Goal: Task Accomplishment & Management: Use online tool/utility

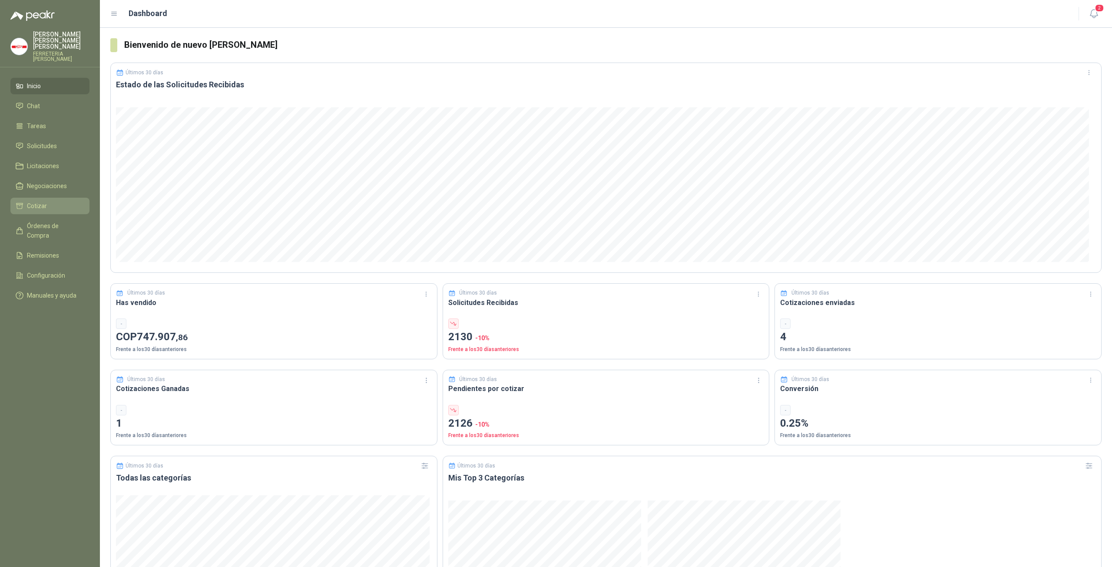
click at [41, 201] on span "Cotizar" at bounding box center [37, 206] width 20 height 10
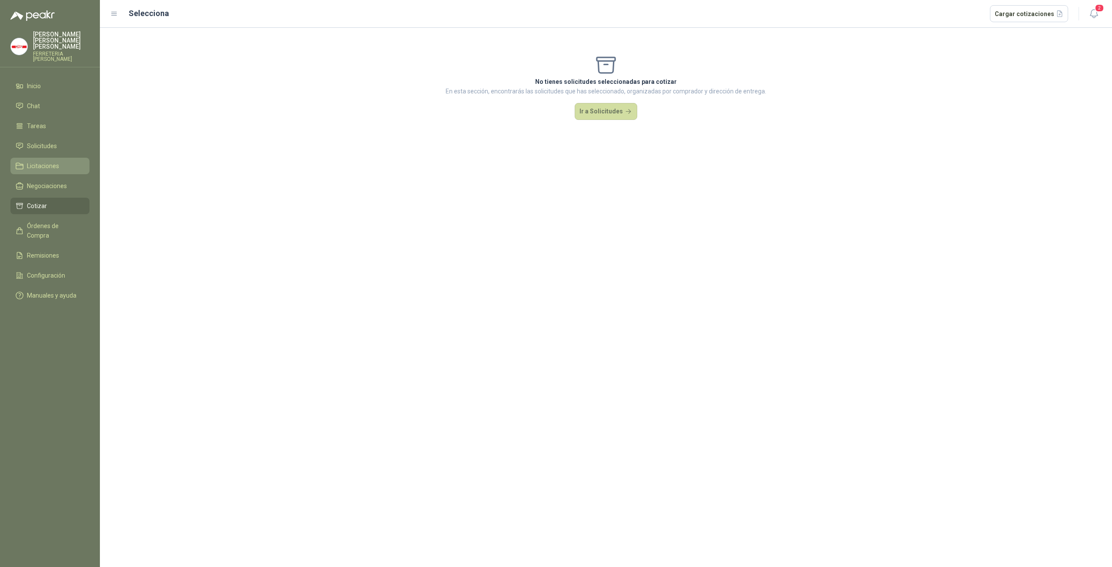
click at [53, 164] on span "Licitaciones" at bounding box center [43, 166] width 32 height 10
click at [42, 201] on span "Cotizar" at bounding box center [37, 206] width 20 height 10
click at [606, 119] on div "No tienes solicitudes seleccionadas para cotizar En esta sección, encontrarás l…" at bounding box center [606, 87] width 1012 height 118
click at [601, 114] on button "Ir a Solicitudes" at bounding box center [605, 111] width 63 height 17
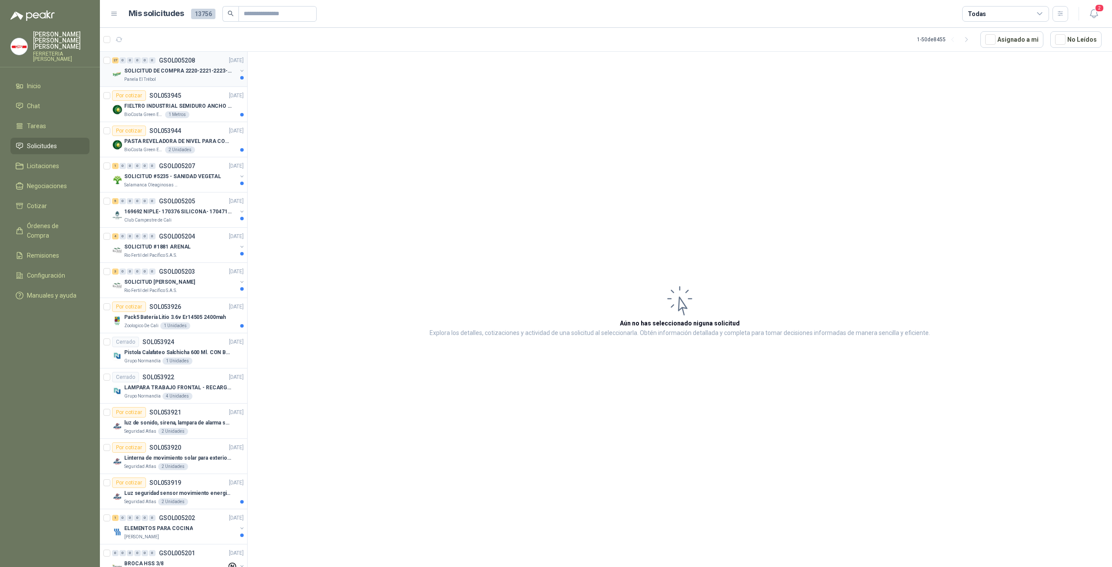
click at [180, 76] on div "Panela El Trébol" at bounding box center [180, 79] width 112 height 7
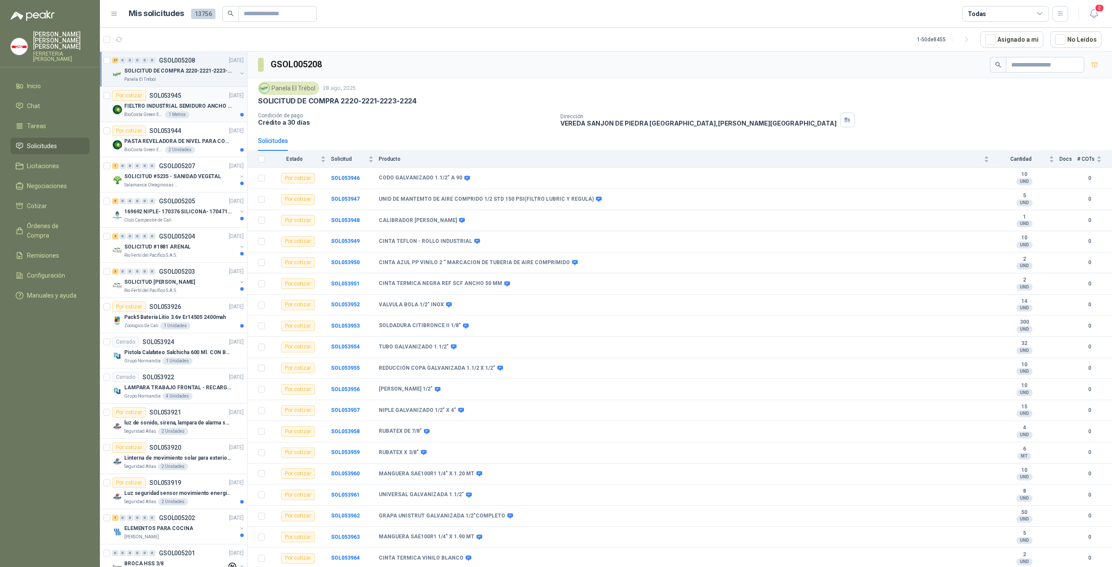
click at [184, 106] on p "FIELTRO INDUSTRIAL SEMIDURO ANCHO 25 MM" at bounding box center [178, 106] width 108 height 8
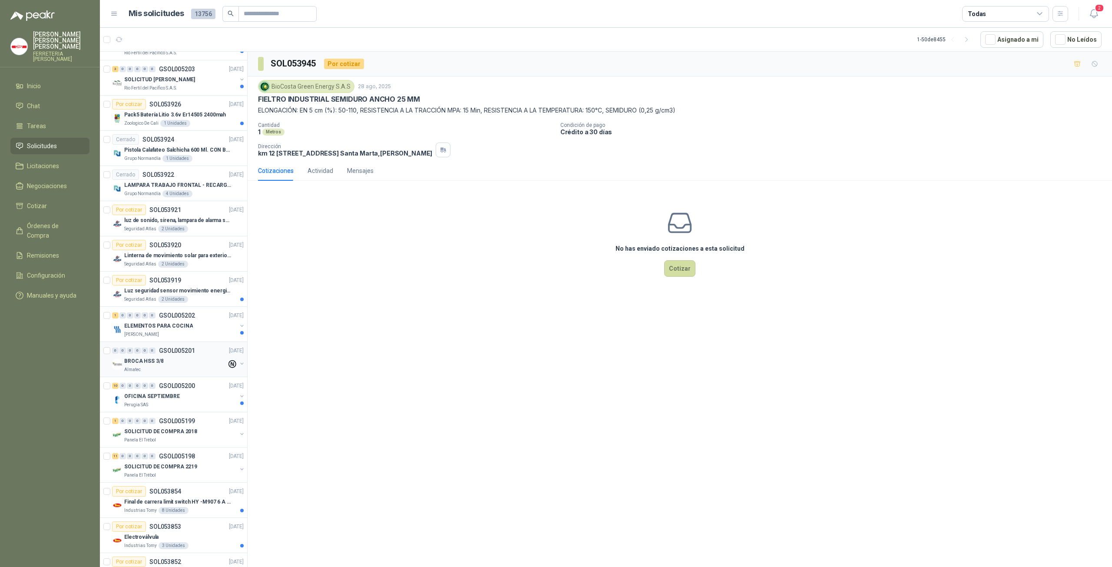
scroll to position [405, 0]
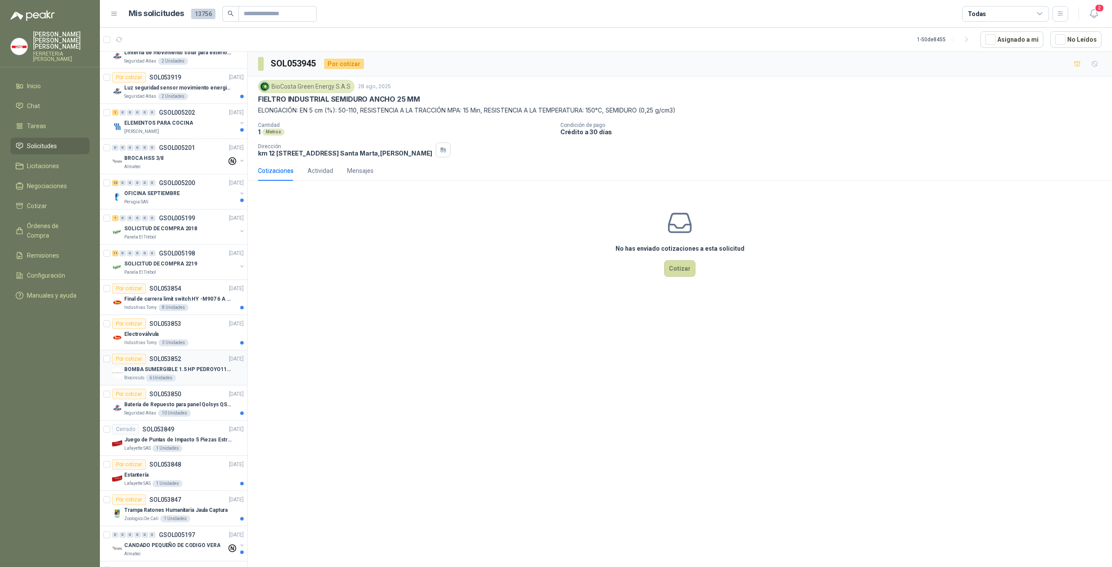
click at [186, 368] on p "BOMBA SUMERGIBLE 1.5 HP PEDROYO110 VOLTIOS" at bounding box center [178, 369] width 108 height 8
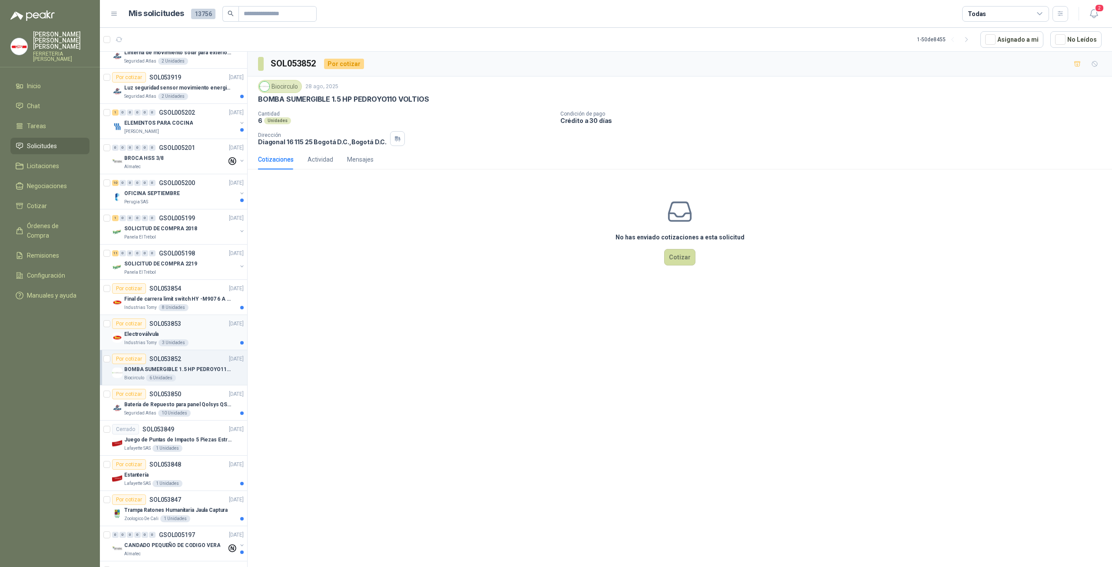
scroll to position [608, 0]
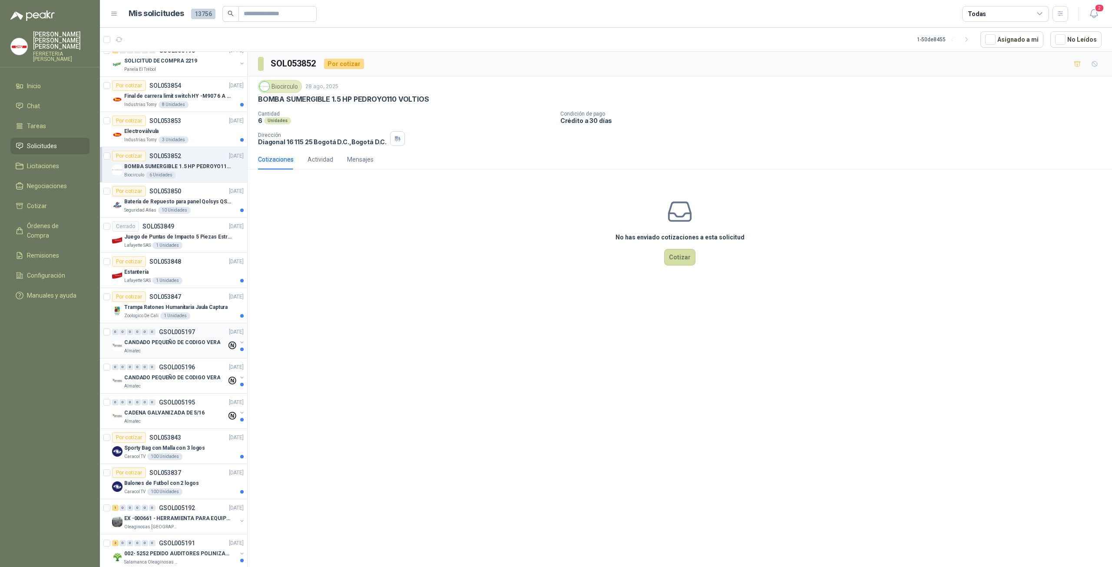
click at [181, 338] on p "CANDADO PEQUEÑO DE CODIGO VERA" at bounding box center [172, 342] width 96 height 8
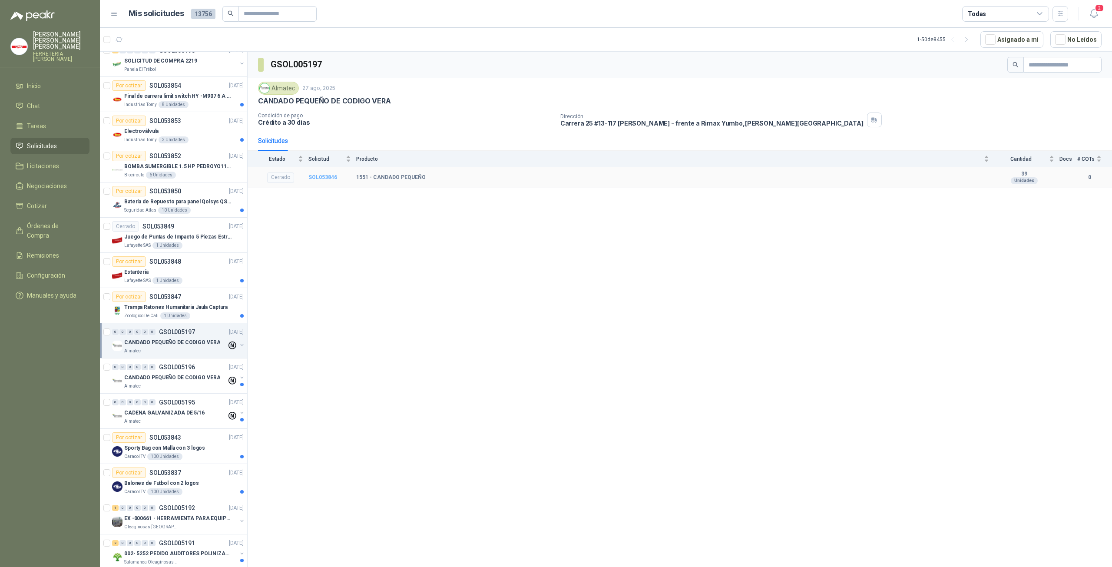
click at [328, 174] on b "SOL053846" at bounding box center [322, 177] width 29 height 6
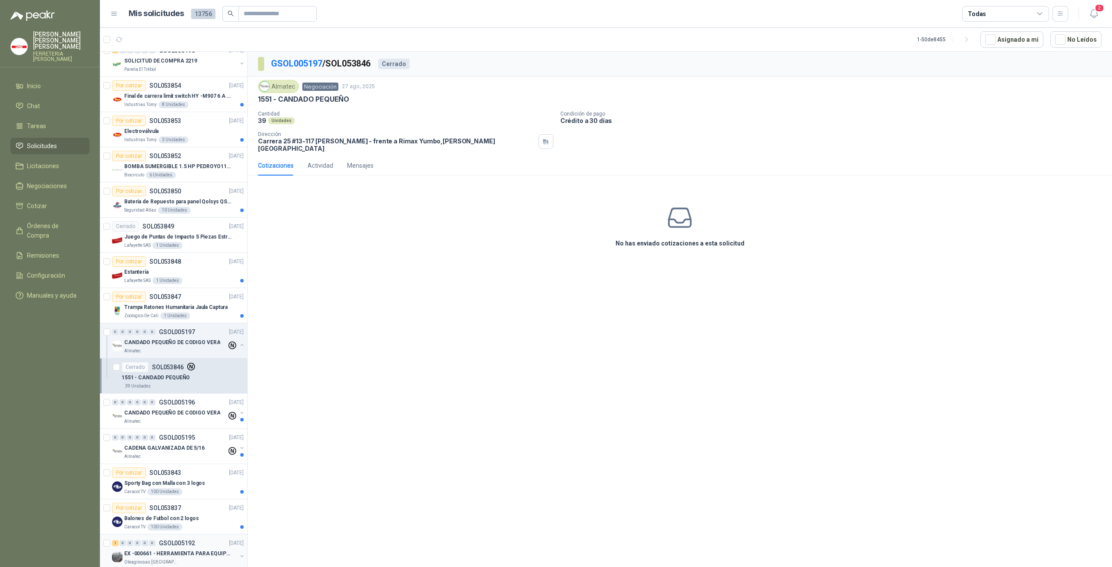
click at [196, 542] on div "1 0 0 0 0 0 GSOL005192 [DATE]" at bounding box center [178, 543] width 133 height 10
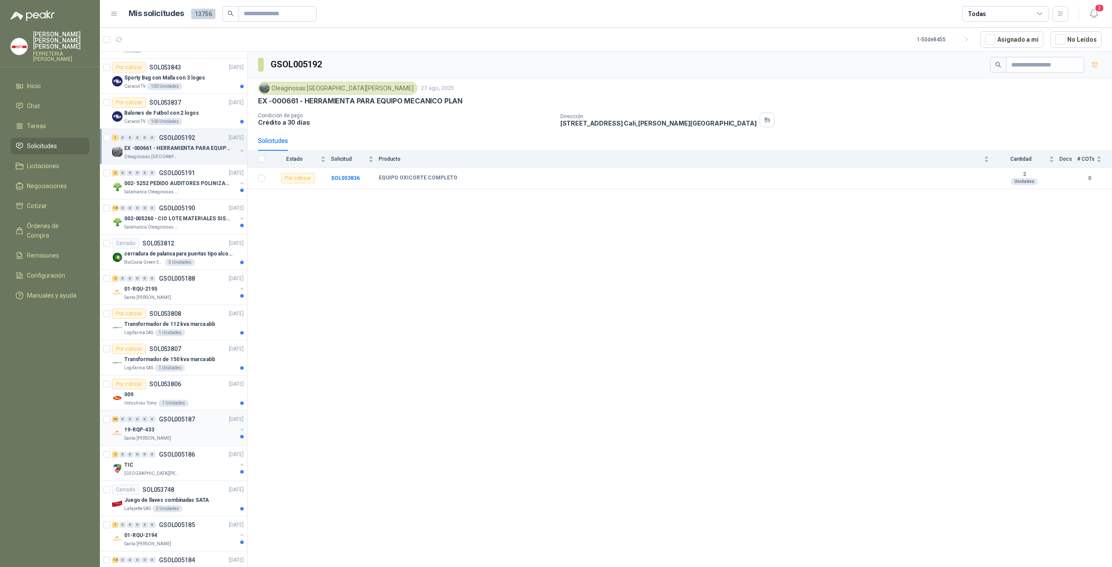
scroll to position [1216, 0]
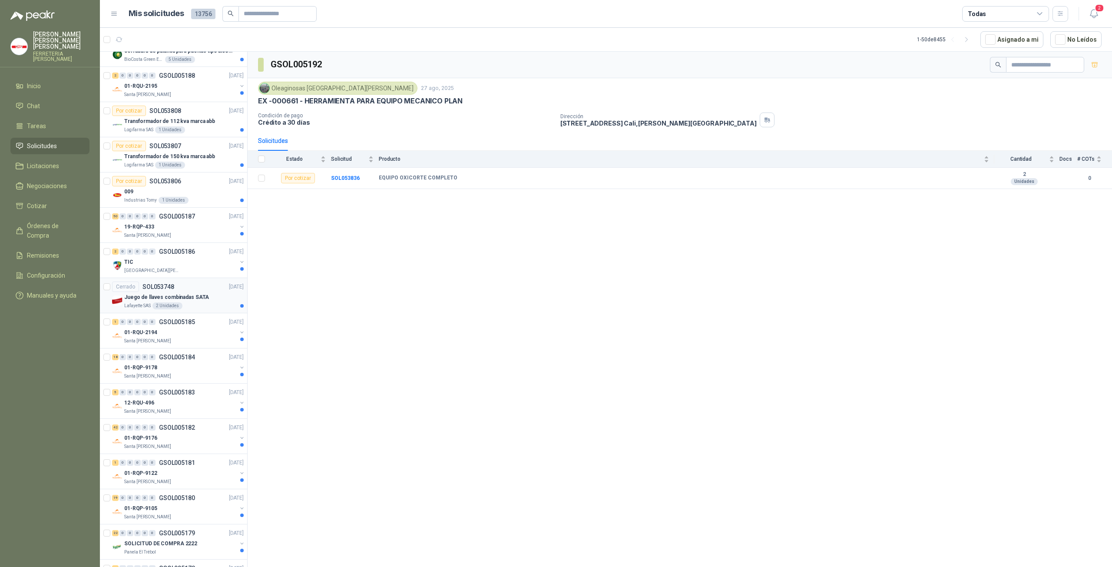
click at [152, 293] on p "Juego de llaves combinadas SATA" at bounding box center [166, 297] width 85 height 8
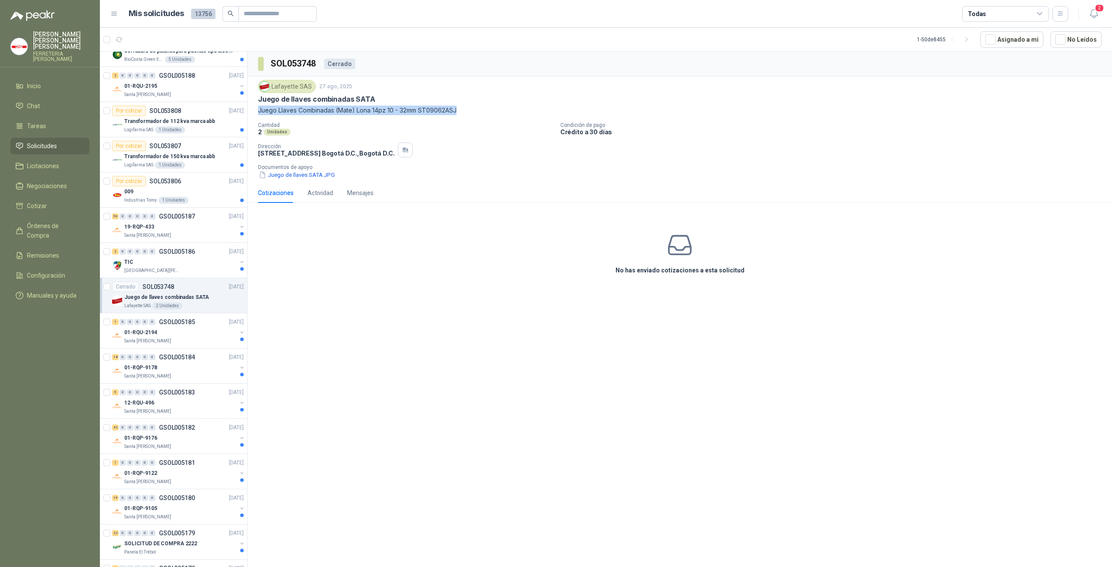
drag, startPoint x: 466, startPoint y: 109, endPoint x: 256, endPoint y: 113, distance: 209.8
click at [256, 113] on div "Lafayette SAS [DATE] Juego de llaves combinadas SATA Juego Llaves Combinadas (M…" at bounding box center [680, 129] width 864 height 106
copy p "Juego Llaves Combinadas (Mate) Lona 14pz 10 - 32mm ST09062ASJ"
click at [281, 173] on button "Juego de llaves SATA.JPG" at bounding box center [297, 174] width 78 height 9
click at [185, 337] on div "Santa [PERSON_NAME]" at bounding box center [180, 340] width 112 height 7
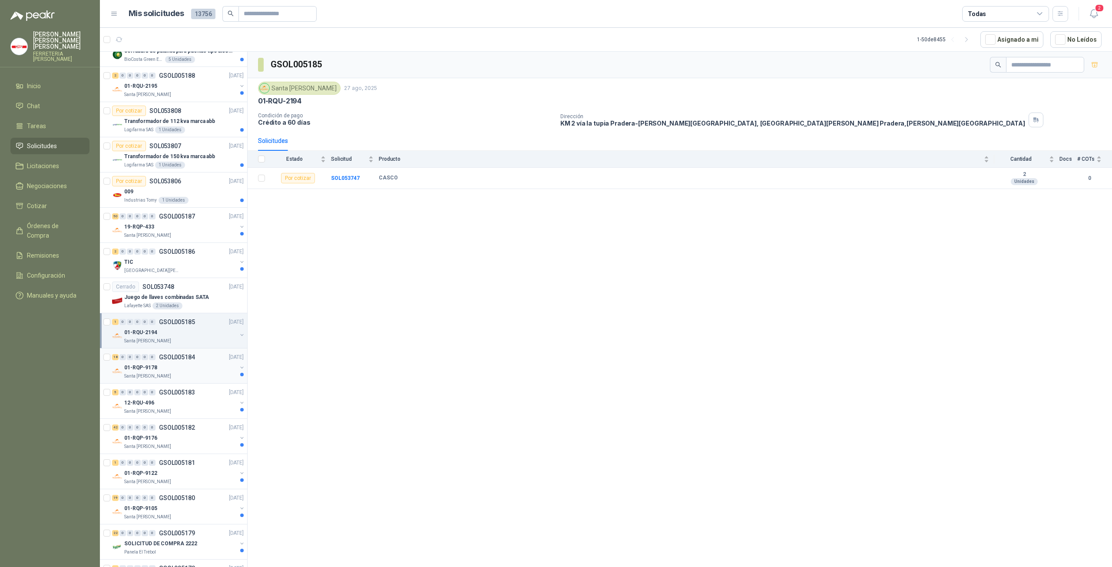
click at [149, 363] on p "01-RQP-9178" at bounding box center [140, 367] width 33 height 8
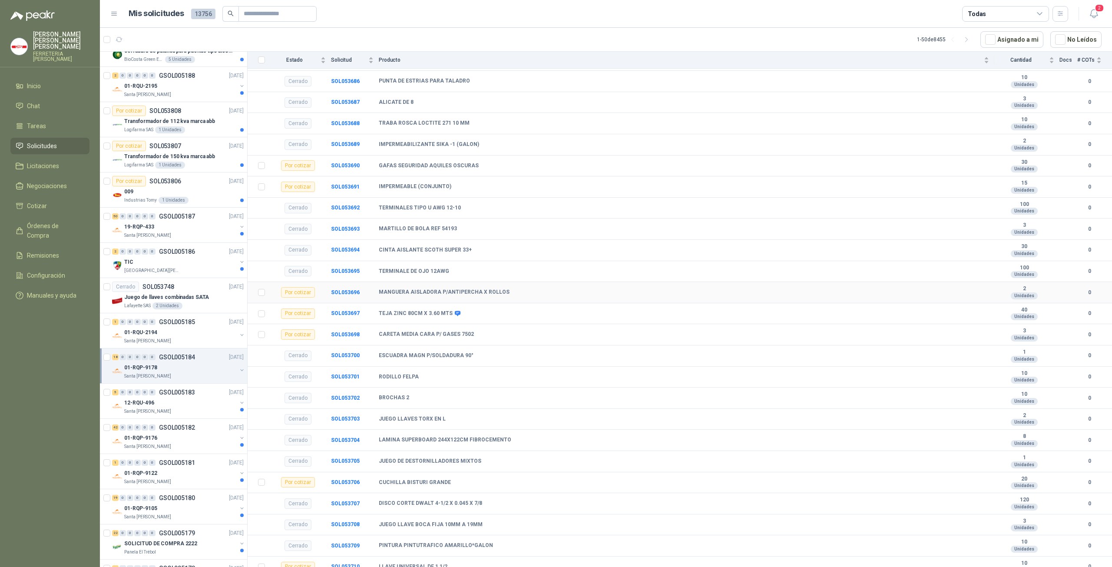
scroll to position [405, 0]
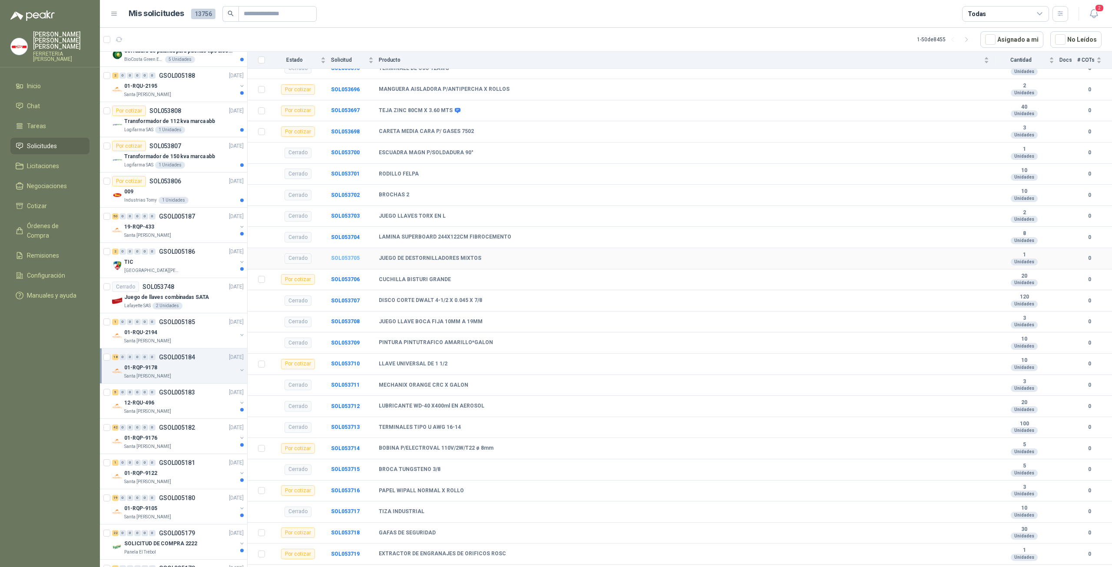
click at [351, 255] on b "SOL053705" at bounding box center [345, 258] width 29 height 6
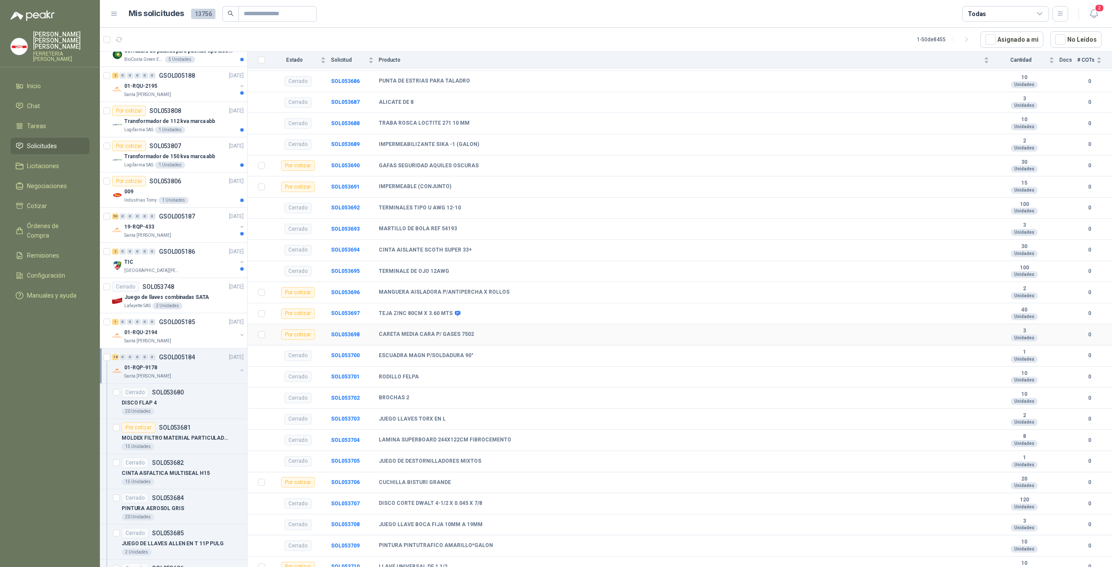
scroll to position [405, 0]
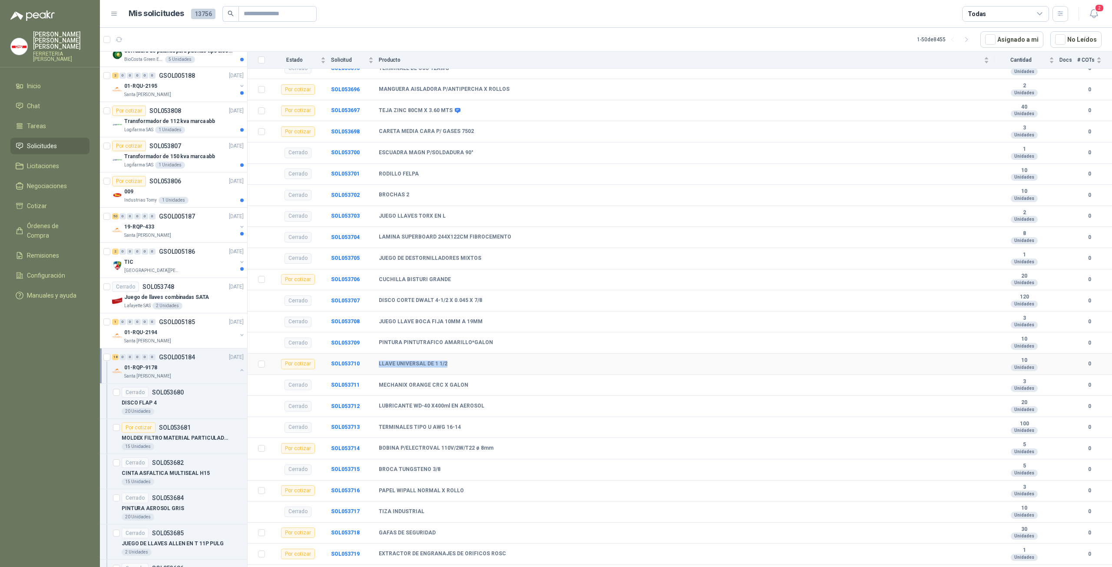
drag, startPoint x: 460, startPoint y: 360, endPoint x: 376, endPoint y: 359, distance: 84.2
click at [376, 359] on tr "Por cotizar SOL053710 LLAVE UNIVERSAL DE 1 1/2 10 Unidades 0" at bounding box center [680, 363] width 864 height 21
copy tr "LLAVE UNIVERSAL DE 1 1/2"
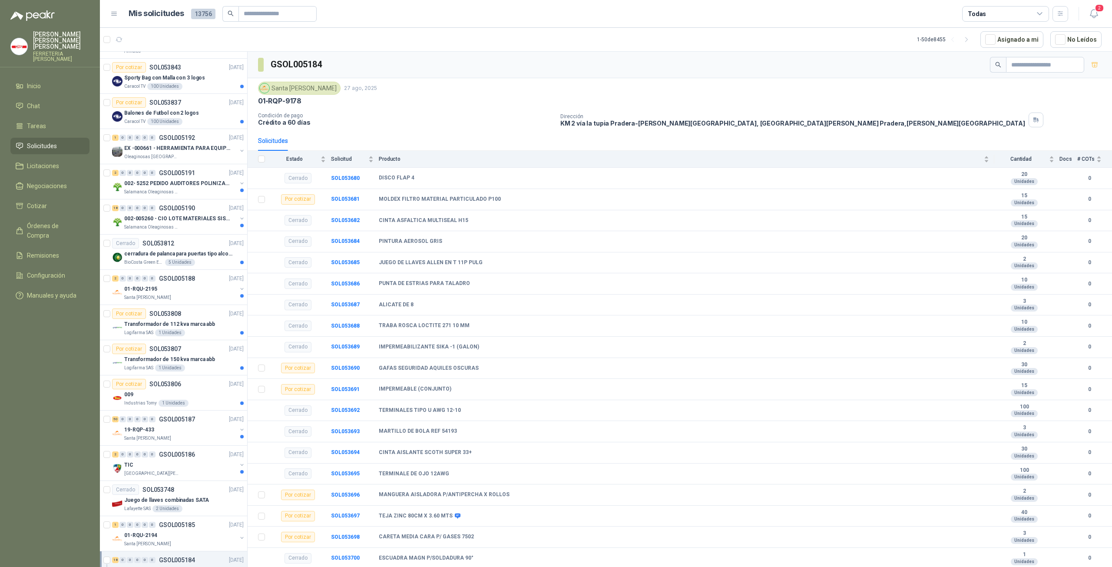
scroll to position [1216, 0]
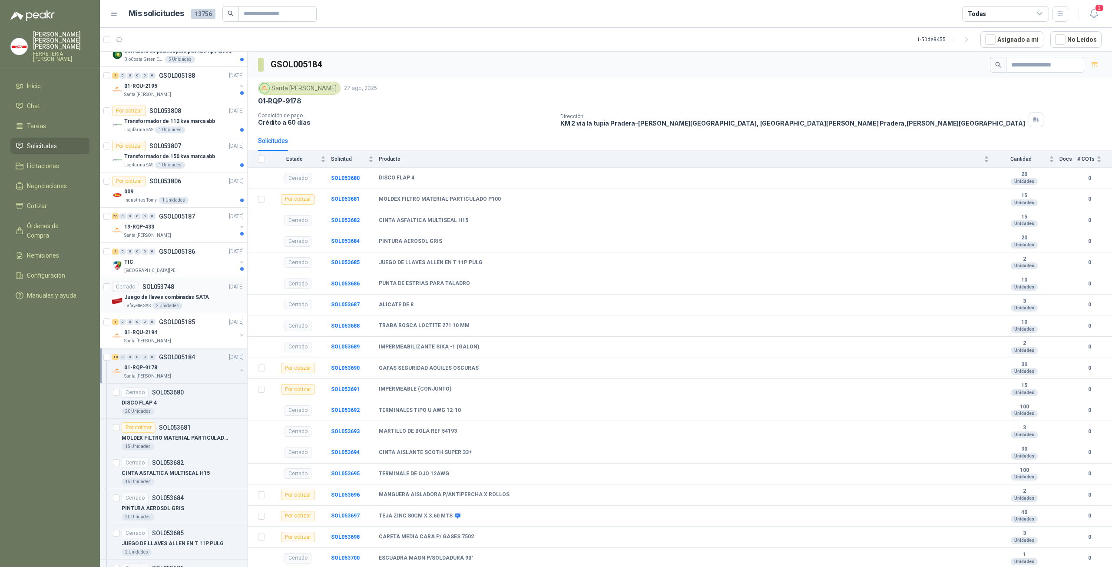
click at [200, 302] on div "Lafayette SAS 2 Unidades" at bounding box center [183, 305] width 119 height 7
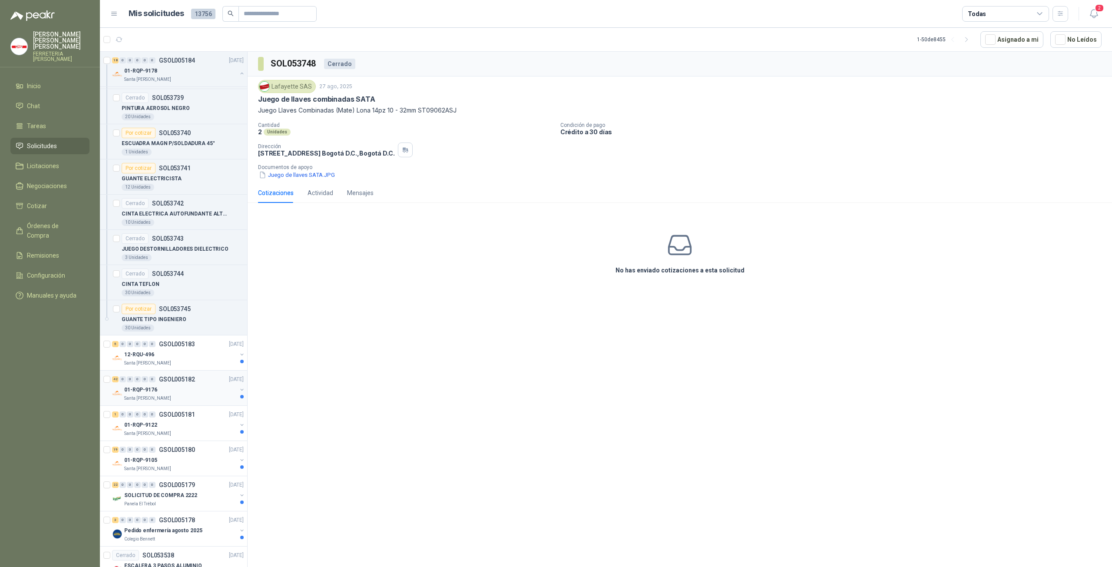
scroll to position [3494, 0]
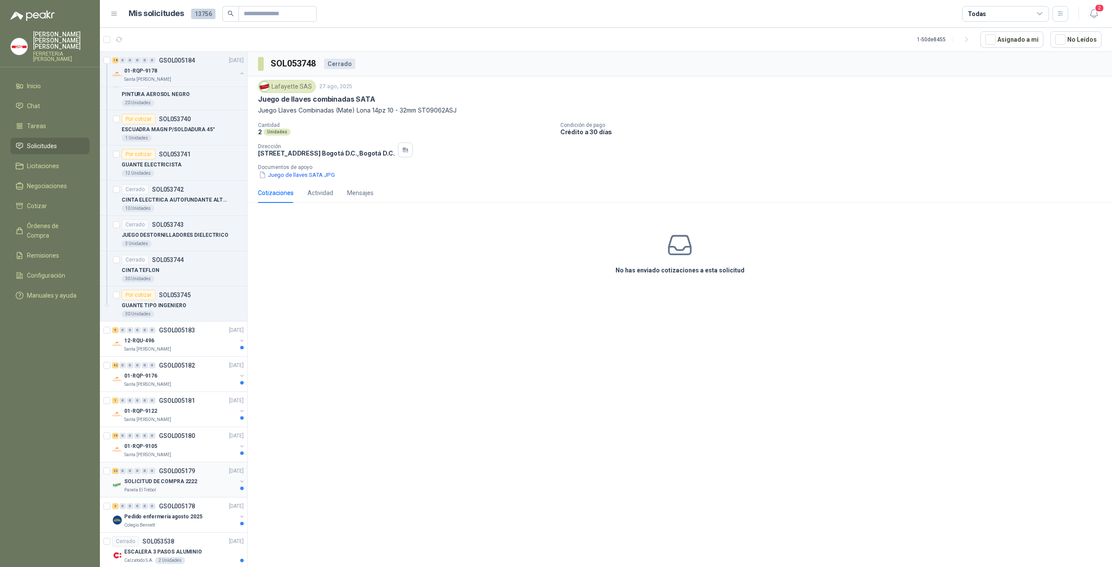
click at [203, 476] on div "SOLICITUD DE COMPRA 2222" at bounding box center [180, 481] width 112 height 10
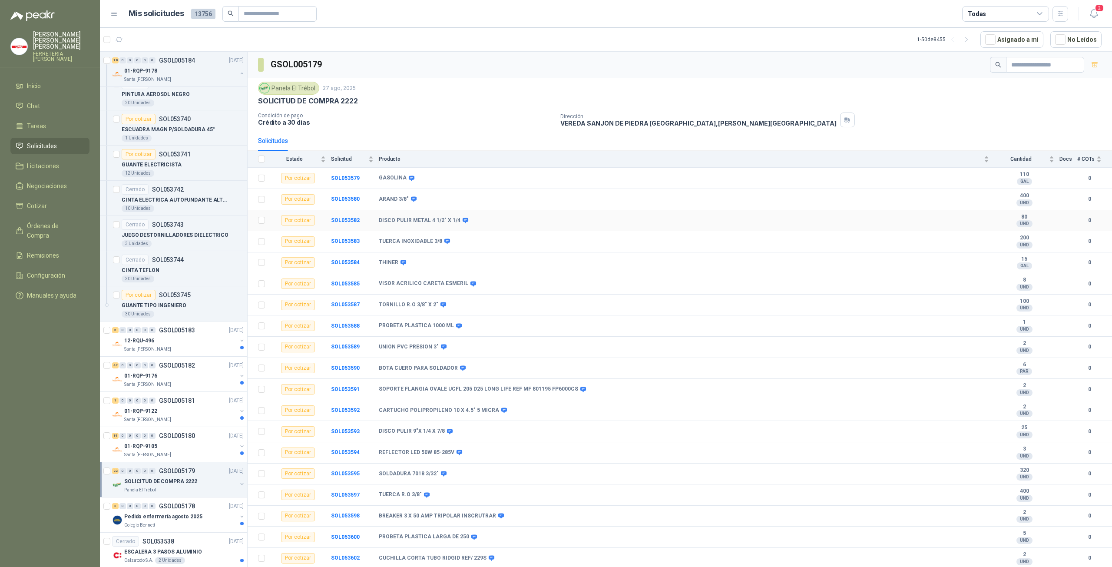
click at [291, 220] on div "Por cotizar" at bounding box center [298, 220] width 34 height 10
drag, startPoint x: 380, startPoint y: 218, endPoint x: 459, endPoint y: 219, distance: 79.5
click at [459, 219] on div "DISCO PULIR METAL 4 1/2" X 1/4" at bounding box center [423, 220] width 88 height 7
copy div "DISCO PULIR METAL 4 1/2" X 1/4"
click at [302, 220] on div "Por cotizar" at bounding box center [298, 220] width 34 height 10
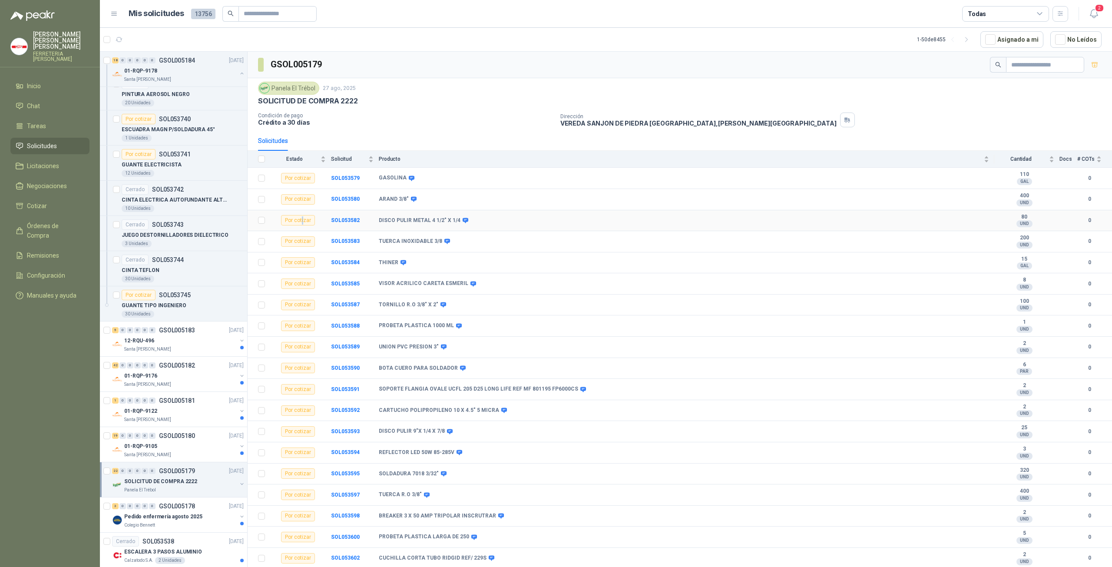
click at [304, 220] on div "Por cotizar" at bounding box center [298, 220] width 34 height 10
click at [376, 218] on td "SOL053582" at bounding box center [355, 220] width 48 height 21
click at [317, 217] on td "Por cotizar" at bounding box center [300, 220] width 61 height 21
click at [358, 218] on b "SOL053582" at bounding box center [345, 220] width 29 height 6
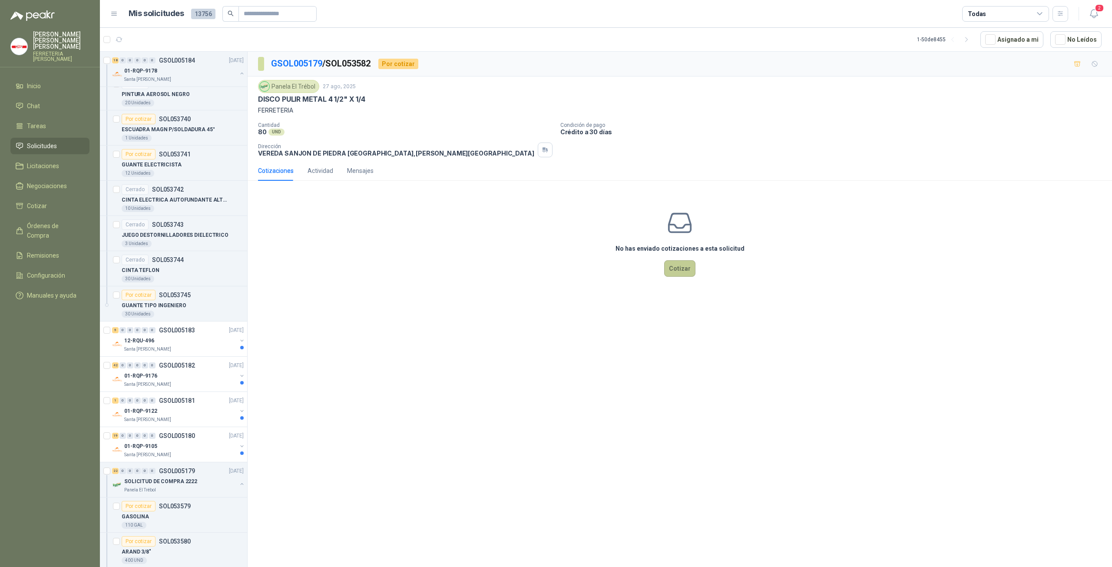
click at [680, 267] on button "Cotizar" at bounding box center [679, 268] width 31 height 17
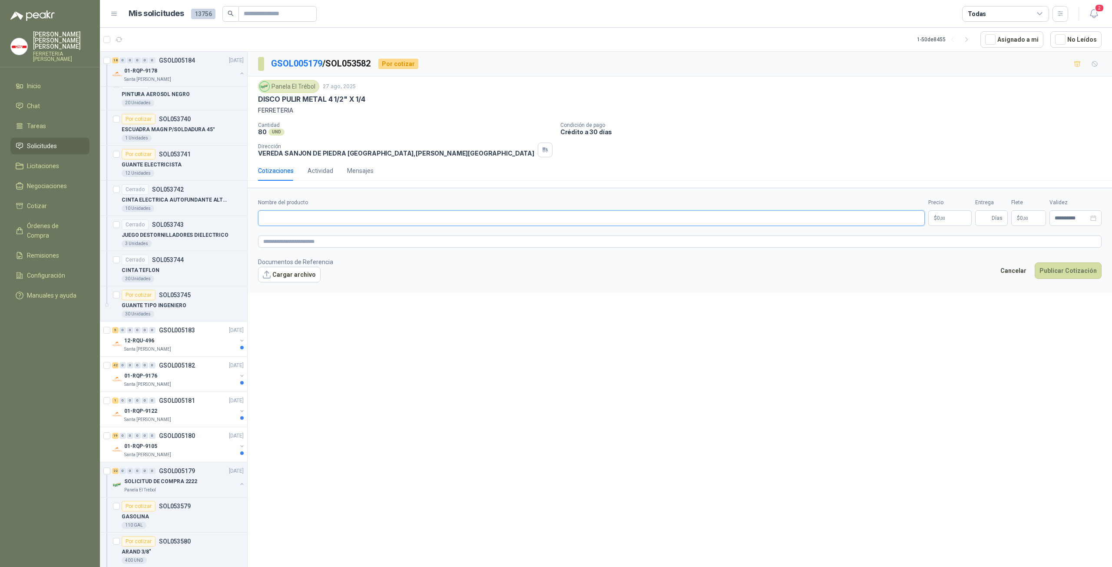
click at [343, 212] on input "Nombre del producto" at bounding box center [591, 218] width 667 height 16
click at [374, 218] on input "Nombre del producto" at bounding box center [591, 218] width 667 height 16
paste input "**********"
type input "**********"
click at [320, 241] on textarea at bounding box center [679, 241] width 843 height 12
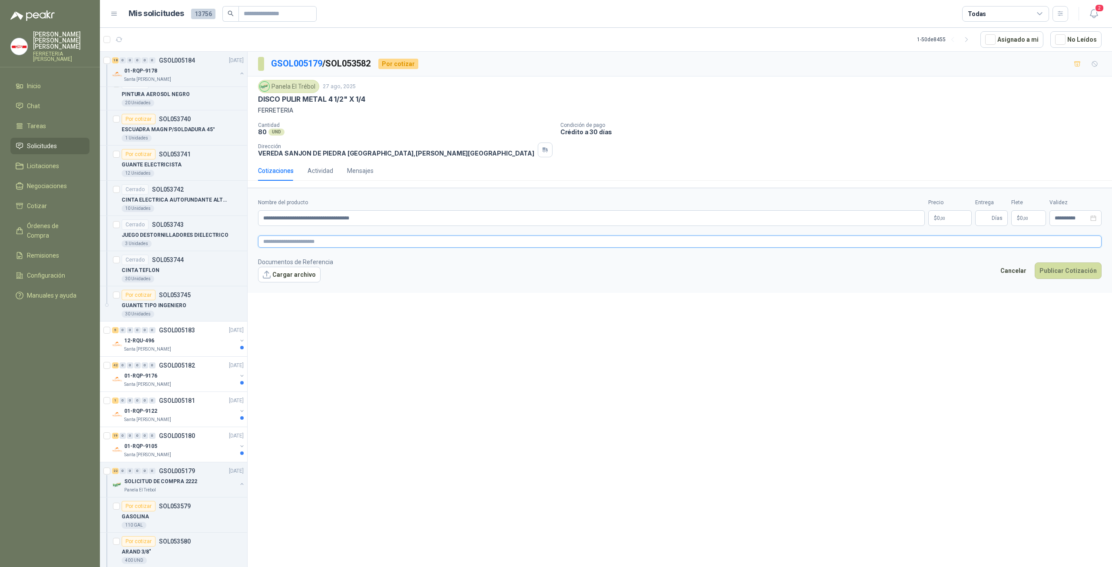
paste textarea "**********"
type textarea "**********"
click at [295, 274] on button "Cargar archivo" at bounding box center [289, 275] width 63 height 16
drag, startPoint x: 949, startPoint y: 221, endPoint x: 958, endPoint y: 218, distance: 9.8
click at [949, 221] on p "$ 0 ,00" at bounding box center [949, 218] width 43 height 16
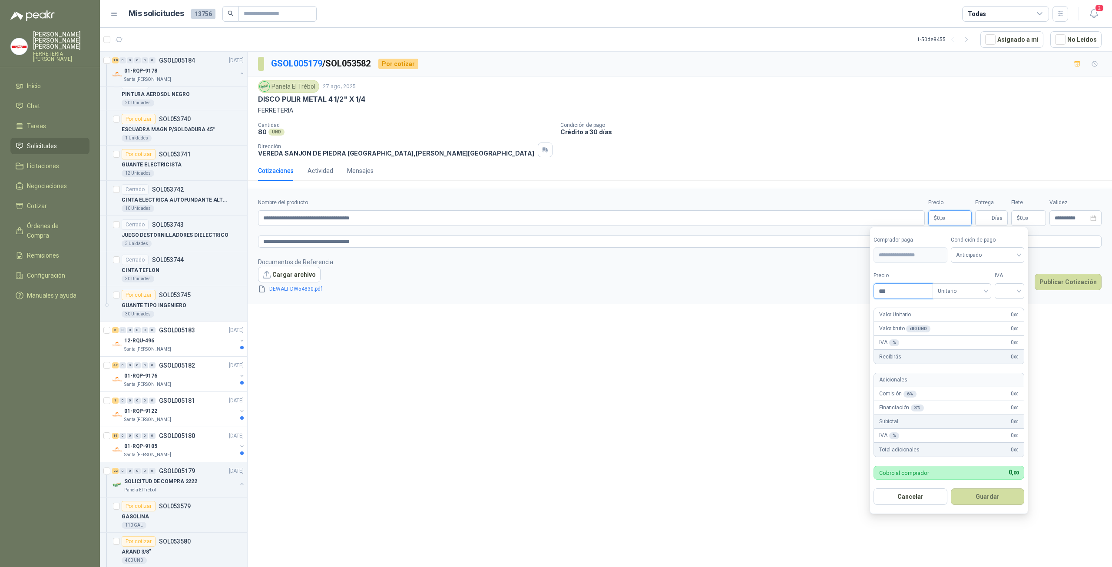
drag, startPoint x: 897, startPoint y: 291, endPoint x: 848, endPoint y: 290, distance: 49.5
click at [848, 290] on body "[PERSON_NAME] FERRETERIA [PERSON_NAME] SAS Inicio Chat Tareas Solicitudes Licit…" at bounding box center [556, 283] width 1112 height 567
type input "*******"
drag, startPoint x: 1029, startPoint y: 287, endPoint x: 1017, endPoint y: 291, distance: 12.5
click at [1028, 287] on form "**********" at bounding box center [948, 370] width 158 height 287
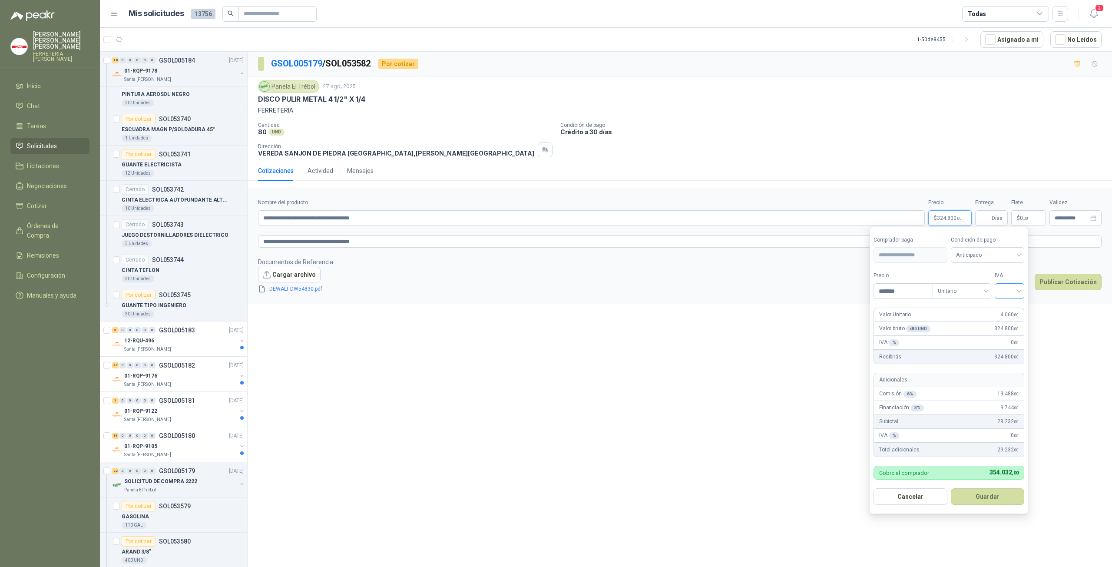
click at [1017, 291] on input "search" at bounding box center [1009, 290] width 19 height 13
click at [1011, 309] on div "19%" at bounding box center [1011, 309] width 16 height 10
click at [983, 495] on button "Guardar" at bounding box center [988, 496] width 75 height 17
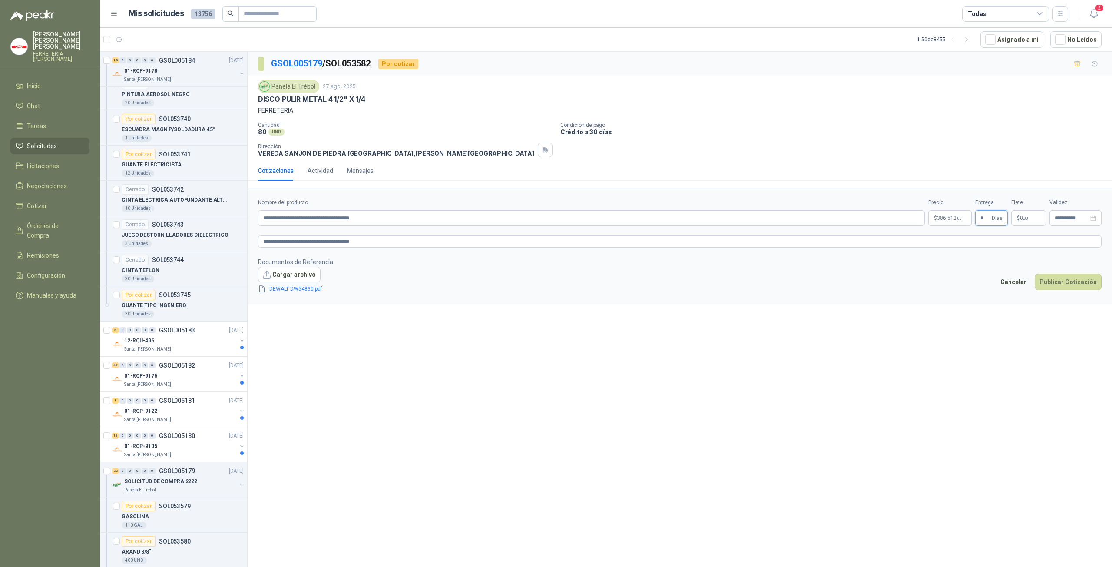
type input "*"
click at [1029, 215] on p "$ 0 ,00" at bounding box center [1028, 218] width 35 height 16
drag, startPoint x: 1033, startPoint y: 130, endPoint x: 987, endPoint y: 129, distance: 46.0
click at [987, 129] on div "Valor [PERSON_NAME] Flex Precio ***" at bounding box center [1011, 121] width 104 height 27
type input "********"
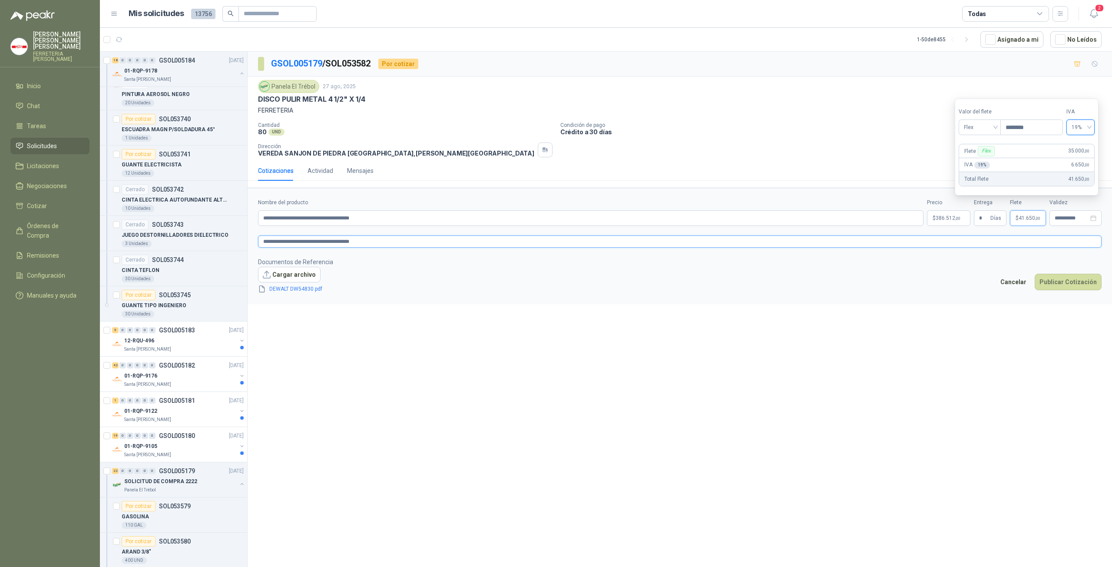
click at [1077, 245] on textarea "**********" at bounding box center [679, 241] width 843 height 12
click at [1060, 210] on div "**********" at bounding box center [1075, 218] width 52 height 16
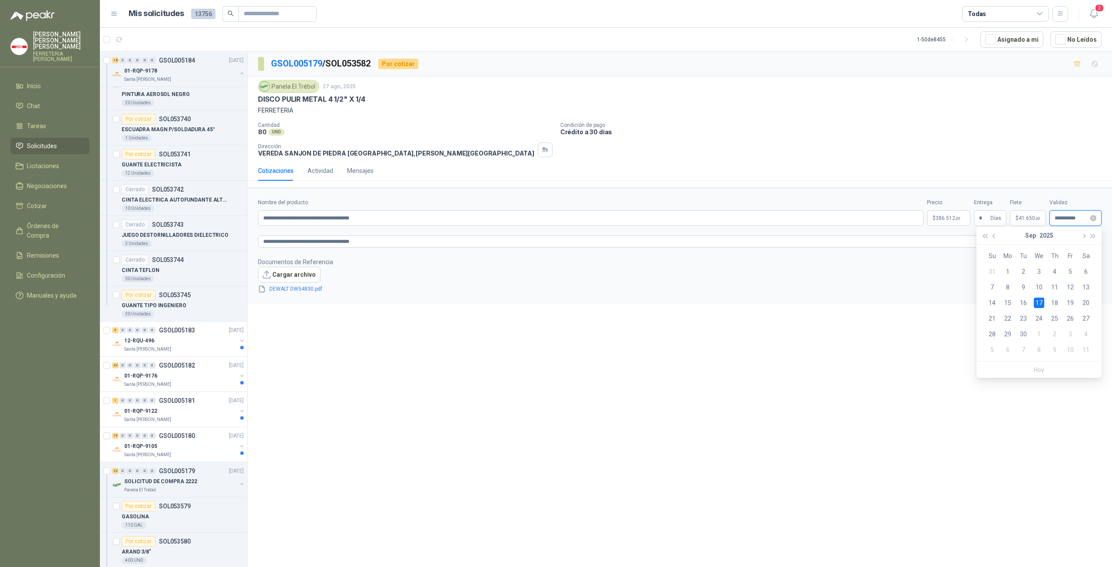
click at [1063, 215] on input "**********" at bounding box center [1071, 218] width 34 height 6
type input "**********"
click at [1028, 333] on td "30" at bounding box center [1023, 334] width 16 height 16
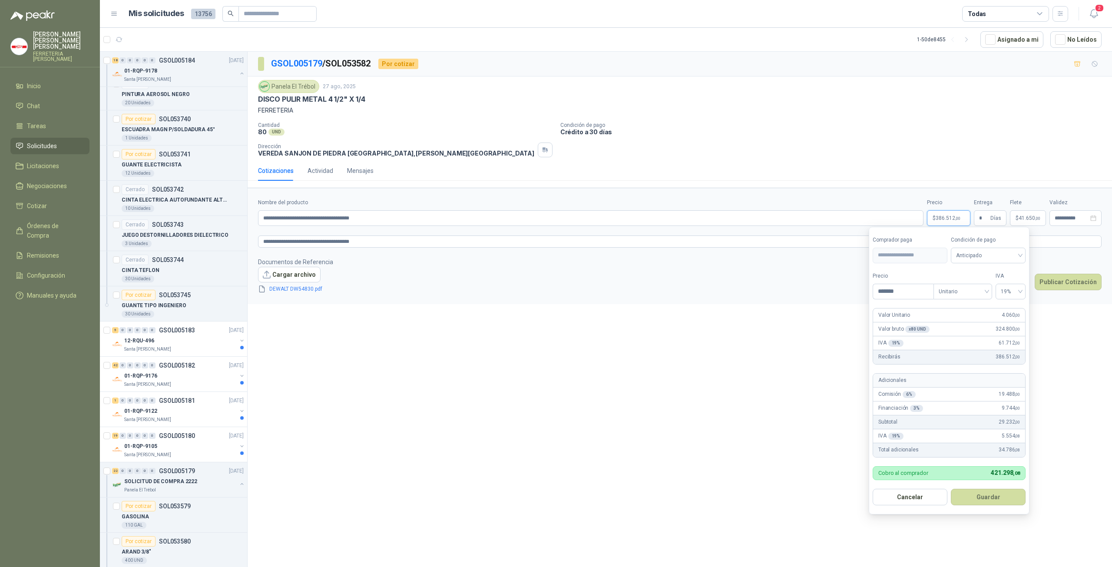
click at [944, 219] on span "386.512 ,00" at bounding box center [947, 217] width 25 height 5
click at [964, 218] on p "$ 386.512 ,00" at bounding box center [948, 218] width 43 height 16
drag, startPoint x: 907, startPoint y: 293, endPoint x: 766, endPoint y: 281, distance: 141.6
click at [766, 281] on body "[PERSON_NAME] FERRETERIA [PERSON_NAME] SAS Inicio Chat Tareas Solicitudes Licit…" at bounding box center [556, 283] width 1112 height 567
type input "*******"
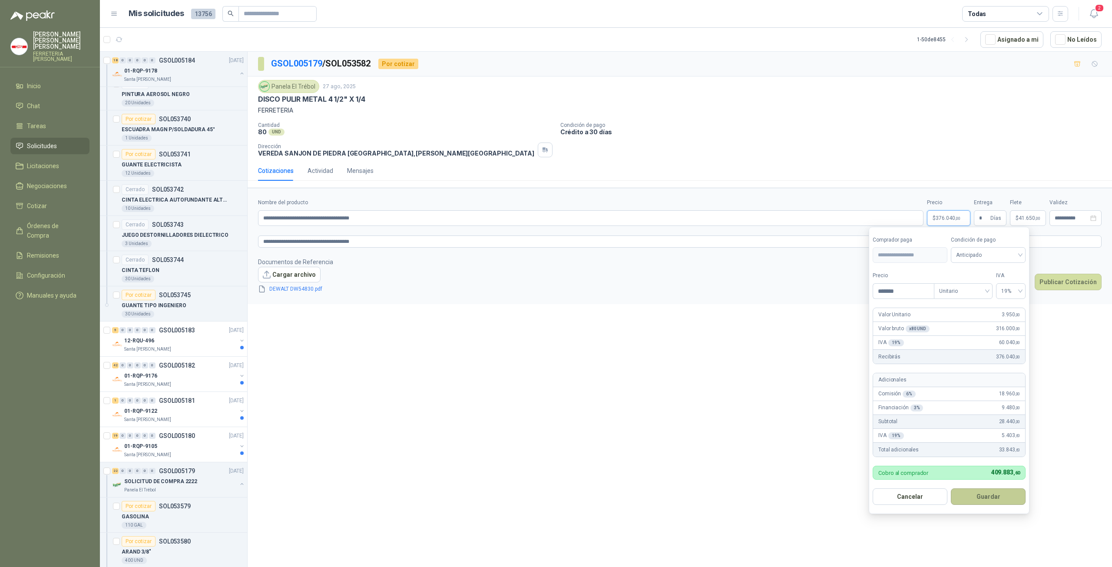
click at [975, 497] on button "Guardar" at bounding box center [988, 496] width 75 height 17
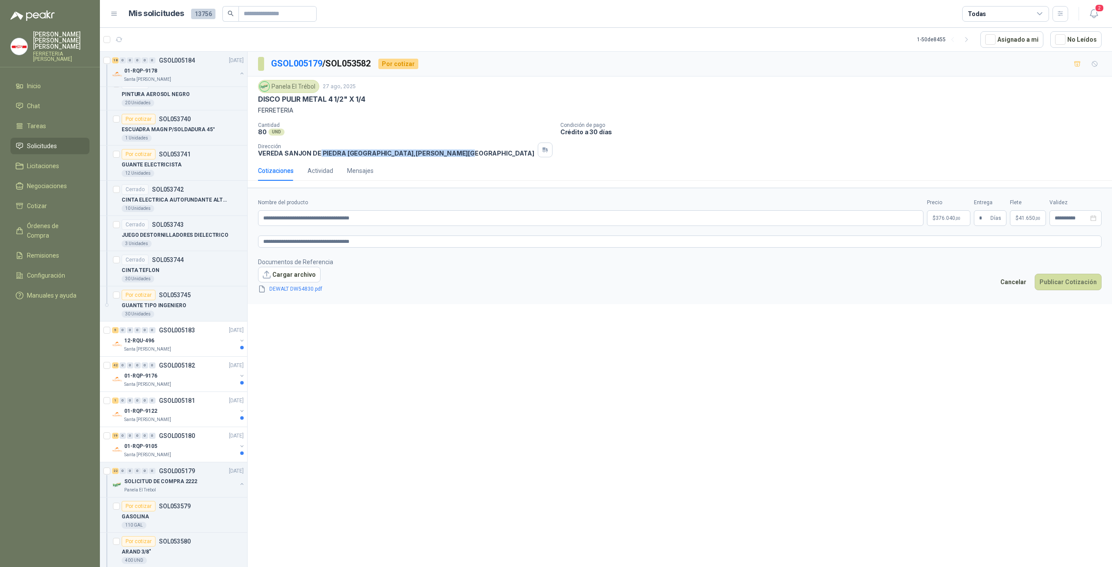
drag, startPoint x: 419, startPoint y: 153, endPoint x: 319, endPoint y: 155, distance: 100.8
click at [316, 155] on p "VEREDA SANJON DE [GEOGRAPHIC_DATA] , [PERSON_NAME][GEOGRAPHIC_DATA]" at bounding box center [396, 152] width 276 height 7
drag, startPoint x: 258, startPoint y: 151, endPoint x: 419, endPoint y: 155, distance: 161.6
click at [419, 155] on p "VEREDA SANJON DE [GEOGRAPHIC_DATA] , [PERSON_NAME][GEOGRAPHIC_DATA]" at bounding box center [396, 152] width 276 height 7
copy p "VEREDA SANJON DE [GEOGRAPHIC_DATA] , [PERSON_NAME][GEOGRAPHIC_DATA]"
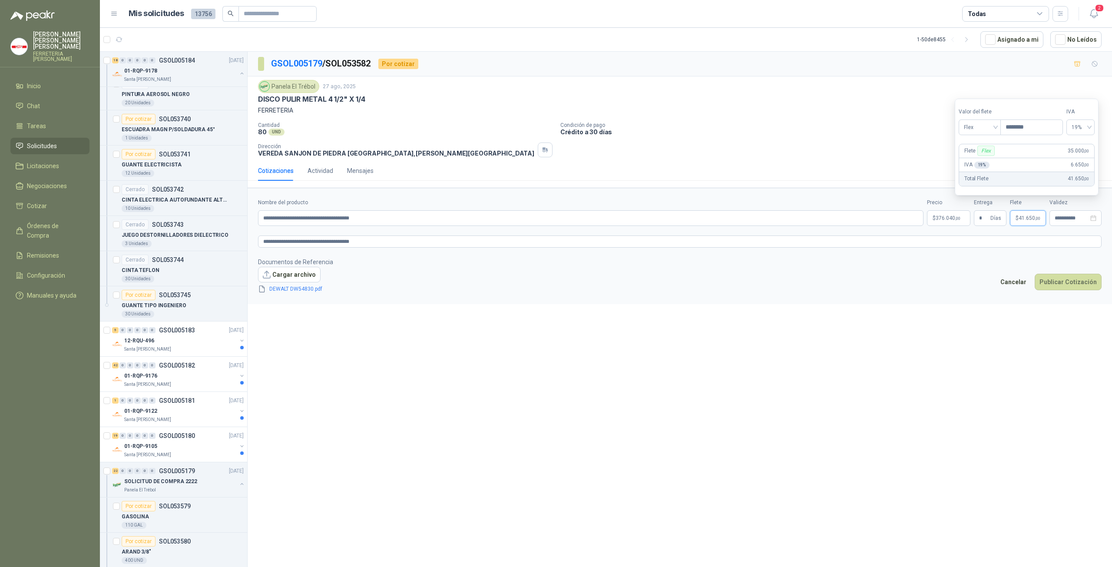
click at [1033, 219] on span "41.650 ,00" at bounding box center [1029, 217] width 22 height 5
drag, startPoint x: 1009, startPoint y: 129, endPoint x: 1050, endPoint y: 136, distance: 42.4
click at [1050, 136] on section "Valor [PERSON_NAME] Flex Precio ******** IVA 19% Flete Flex 35.000 ,00 IVA 19 %…" at bounding box center [1026, 147] width 144 height 97
type input "*********"
click at [1043, 247] on form "**********" at bounding box center [680, 246] width 864 height 116
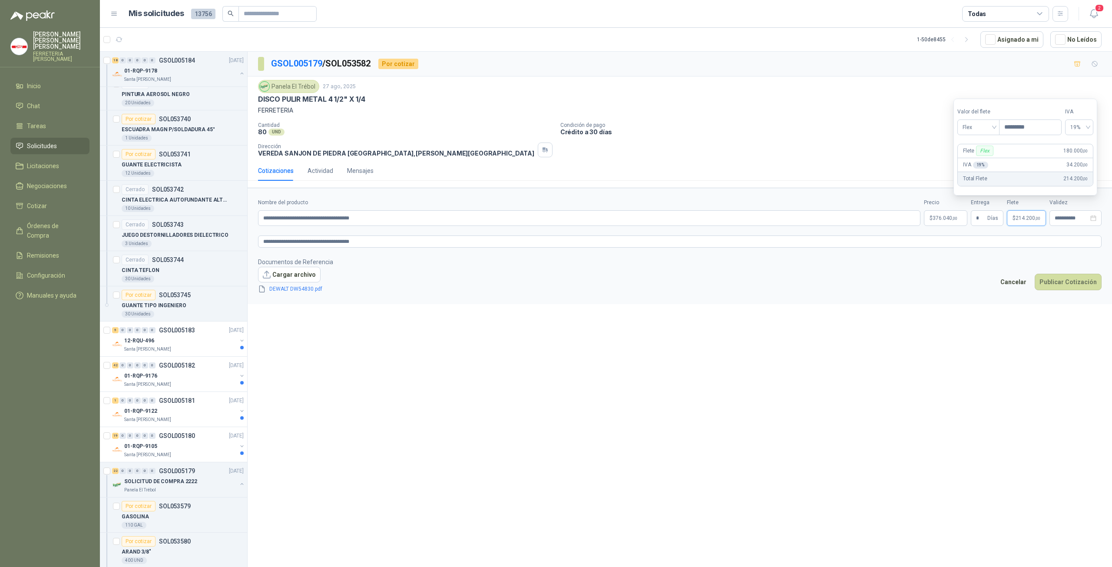
click at [1027, 222] on p "$ 214.200 ,00" at bounding box center [1026, 218] width 39 height 16
click at [1024, 283] on button "Cancelar" at bounding box center [1013, 282] width 36 height 17
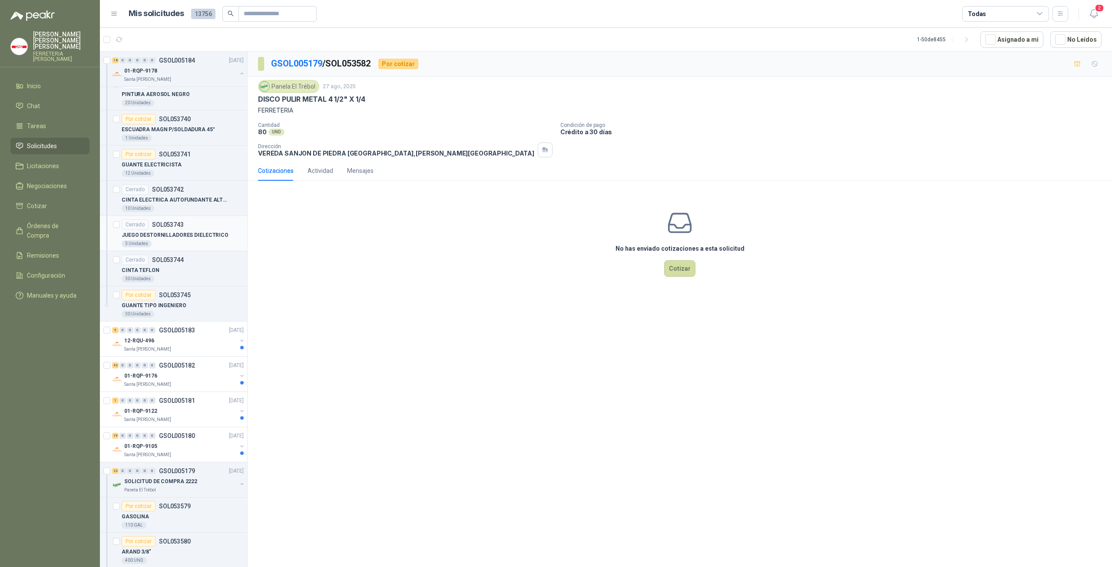
click at [191, 231] on p "JUEGO DESTORNILLADORES DIELECTRICO" at bounding box center [175, 235] width 107 height 8
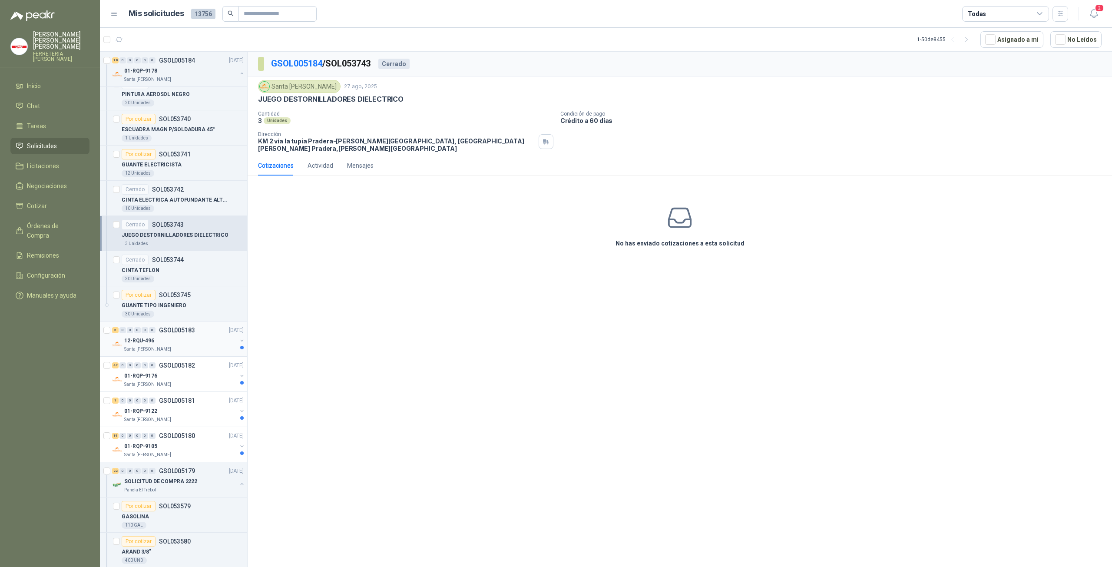
scroll to position [3697, 0]
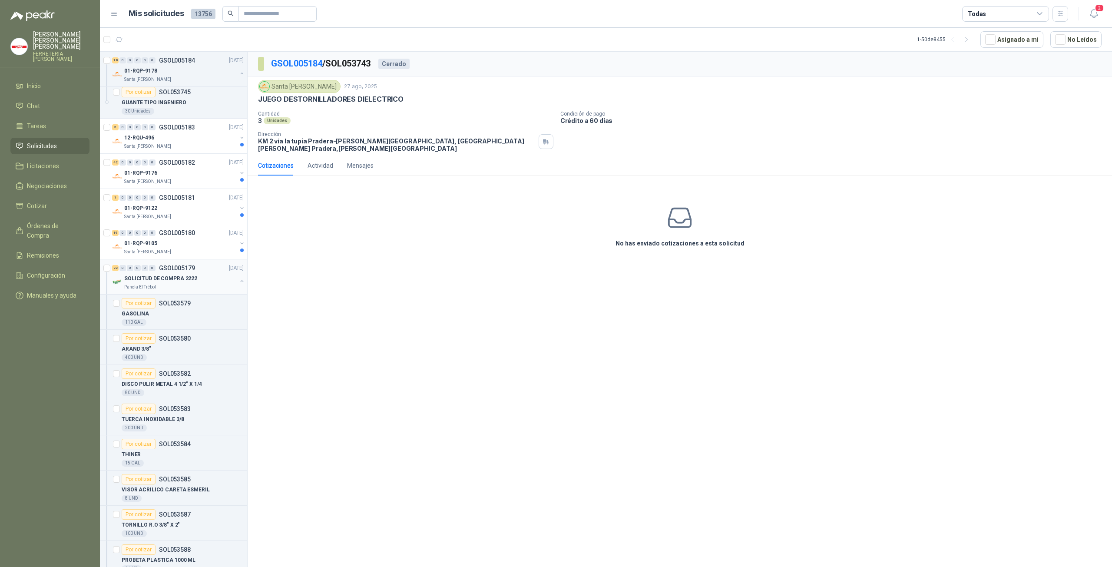
click at [193, 273] on div "SOLICITUD DE COMPRA 2222" at bounding box center [180, 278] width 112 height 10
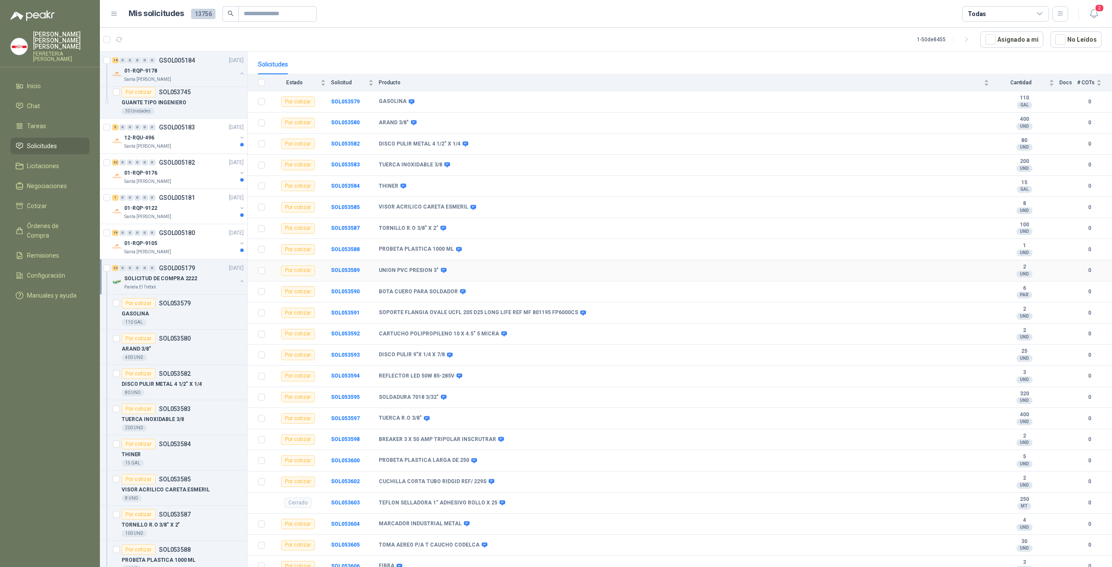
scroll to position [82, 0]
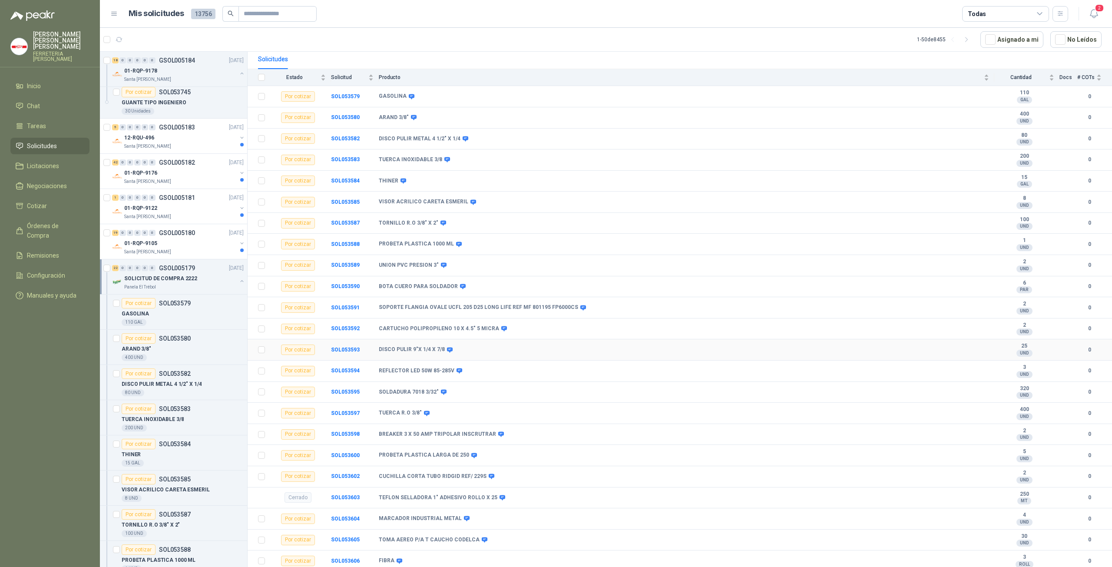
click at [343, 351] on td "SOL053593" at bounding box center [355, 349] width 48 height 21
click at [343, 348] on b "SOL053593" at bounding box center [345, 350] width 29 height 6
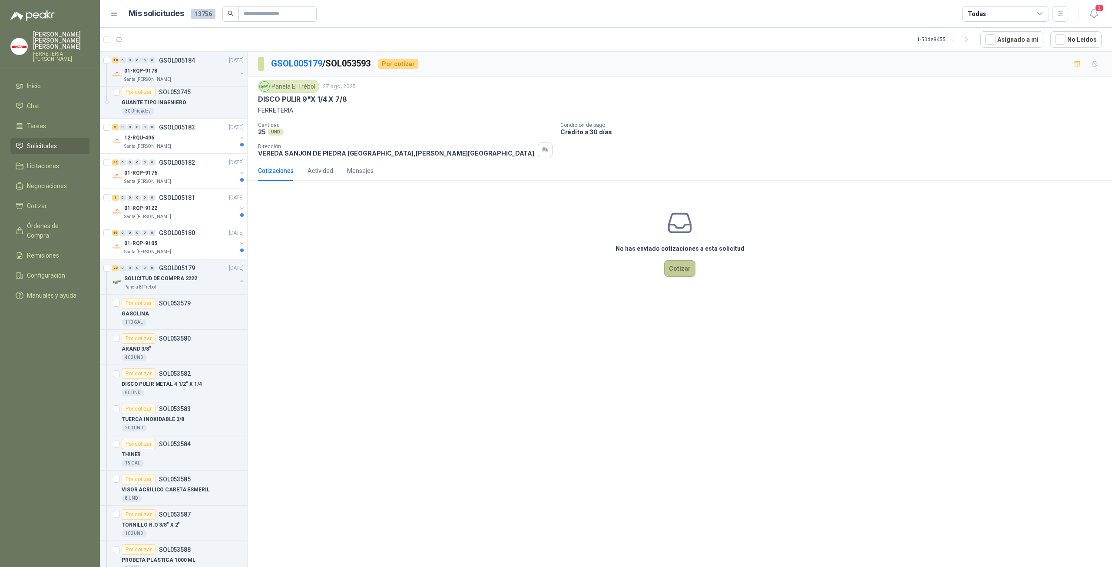
click at [683, 272] on button "Cotizar" at bounding box center [679, 268] width 31 height 17
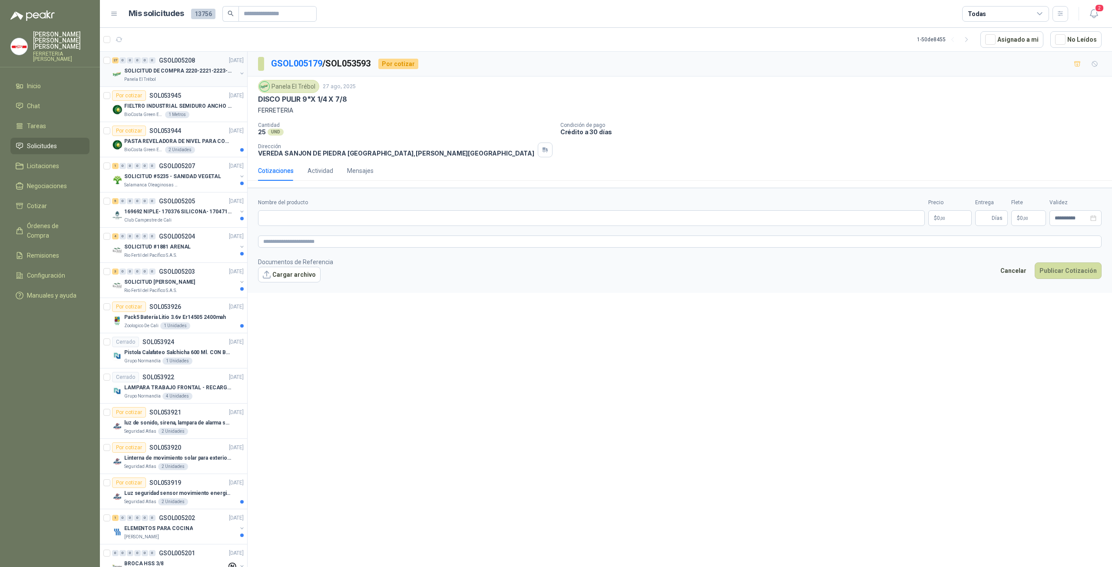
click at [199, 74] on p "SOLICITUD DE COMPRA 2220-2221-2223-2224" at bounding box center [178, 71] width 108 height 8
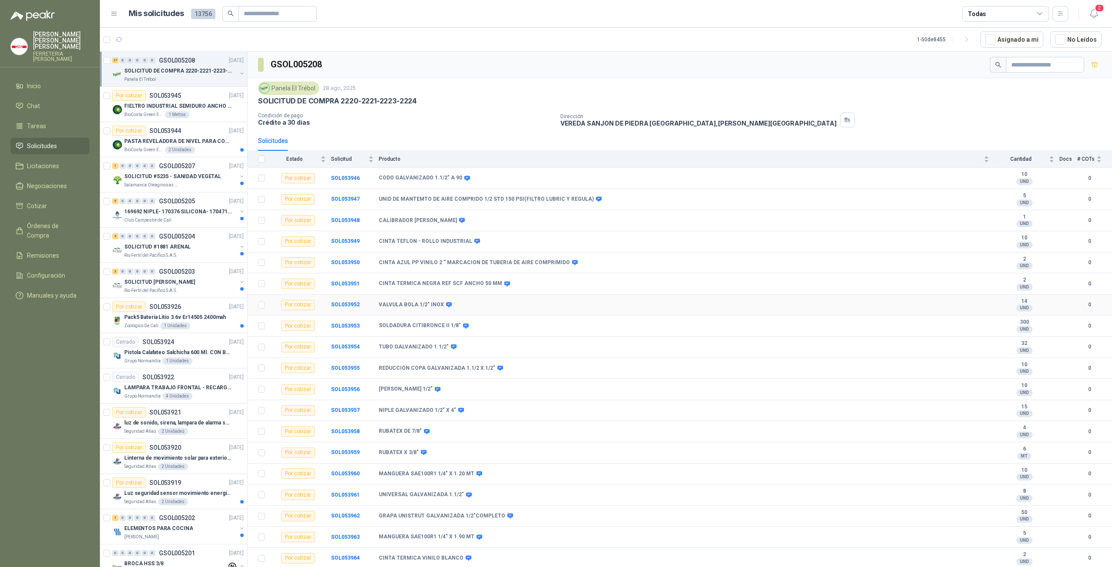
scroll to position [166, 0]
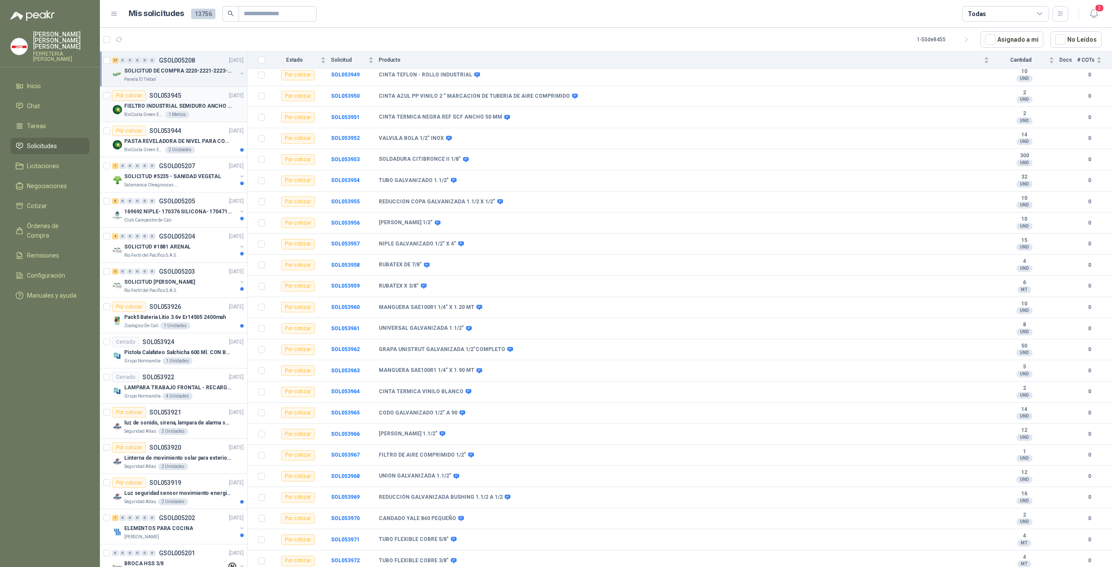
click at [142, 111] on p "BioCosta Green Energy S.A.S" at bounding box center [143, 114] width 39 height 7
